Goal: Information Seeking & Learning: Learn about a topic

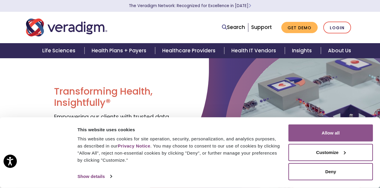
click at [334, 136] on button "Allow all" at bounding box center [330, 132] width 85 height 17
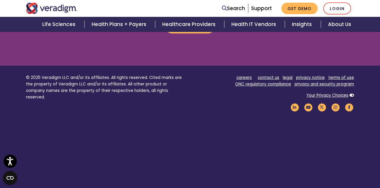
scroll to position [847, 0]
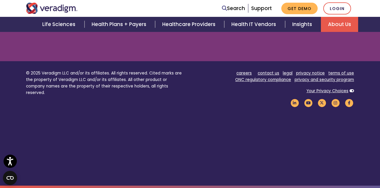
click at [333, 25] on link "About Us" at bounding box center [339, 24] width 37 height 15
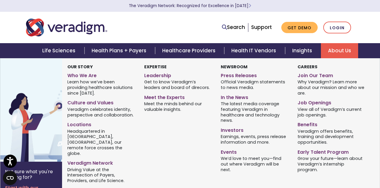
click at [161, 80] on span "Get to know Veradigm’s leaders and board of direcors." at bounding box center [178, 85] width 68 height 12
click at [160, 74] on link "Leadership" at bounding box center [178, 74] width 68 height 9
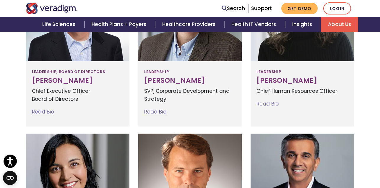
scroll to position [251, 0]
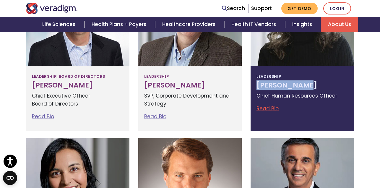
drag, startPoint x: 264, startPoint y: 85, endPoint x: 322, endPoint y: 88, distance: 58.3
click at [322, 88] on div "Leadership Lisa Hammond Chief Human Resources Officer Read Bio Lisa Hammond Chi…" at bounding box center [302, 98] width 103 height 65
copy h3 "Lisa Hammond"
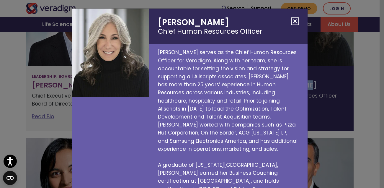
click at [292, 23] on button "Close" at bounding box center [295, 20] width 7 height 7
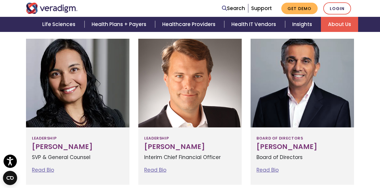
scroll to position [360, 0]
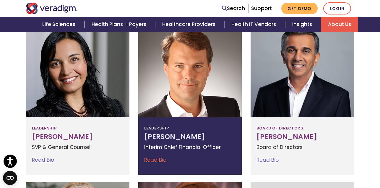
copy h3 "Lee Westerfield"
drag, startPoint x: 141, startPoint y: 136, endPoint x: 201, endPoint y: 139, distance: 59.8
click at [201, 139] on div "Leadership Lee Westerfield Interim Chief Financial Officer Read Bio Lee Westerf…" at bounding box center [189, 145] width 103 height 57
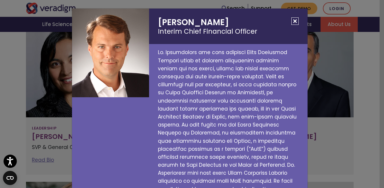
click at [293, 23] on button "Close" at bounding box center [295, 20] width 7 height 7
